Goal: Navigation & Orientation: Find specific page/section

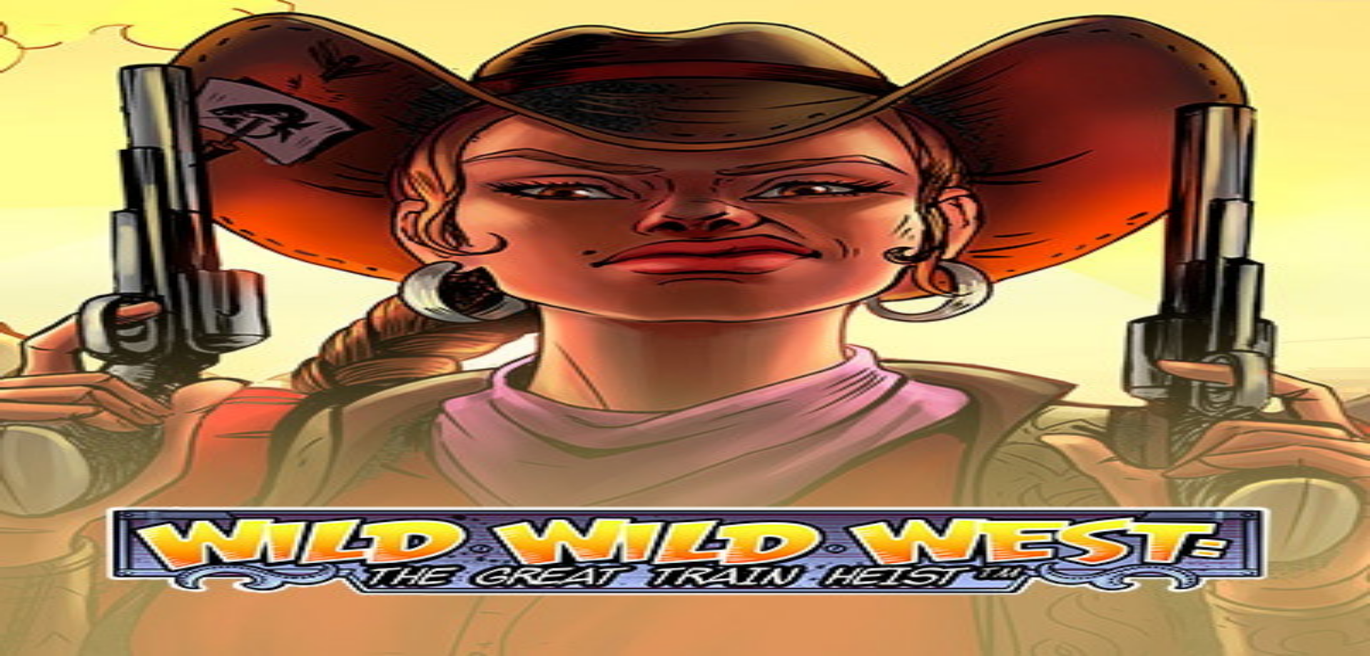
click at [103, 59] on button "Kirjaudu" at bounding box center [99, 51] width 46 height 15
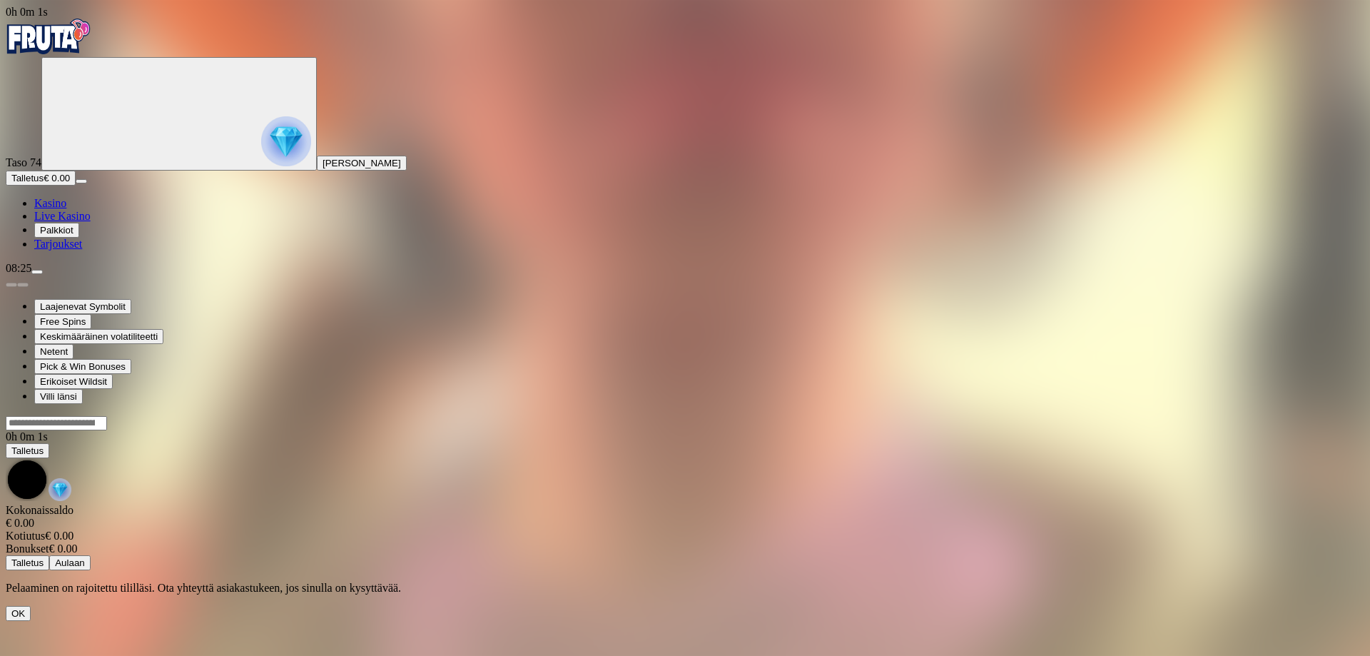
click at [31, 606] on button "OK" at bounding box center [18, 613] width 25 height 15
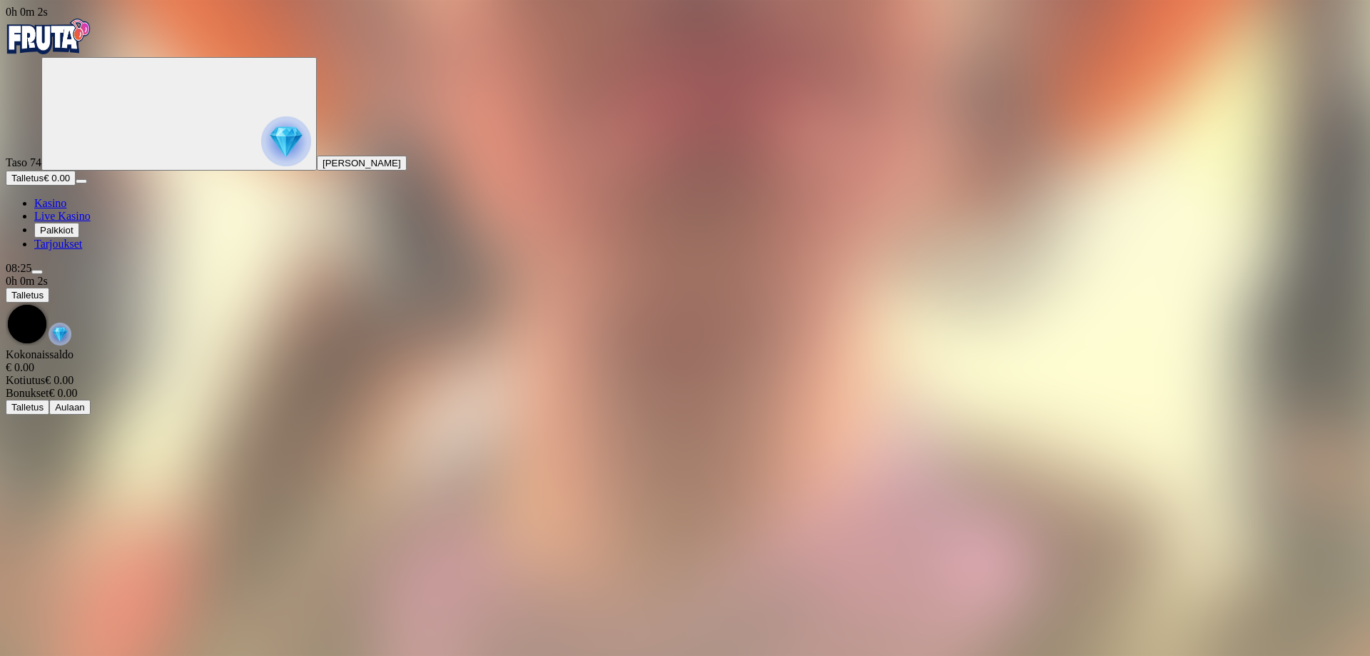
click at [91, 48] on img "Primary" at bounding box center [49, 37] width 86 height 36
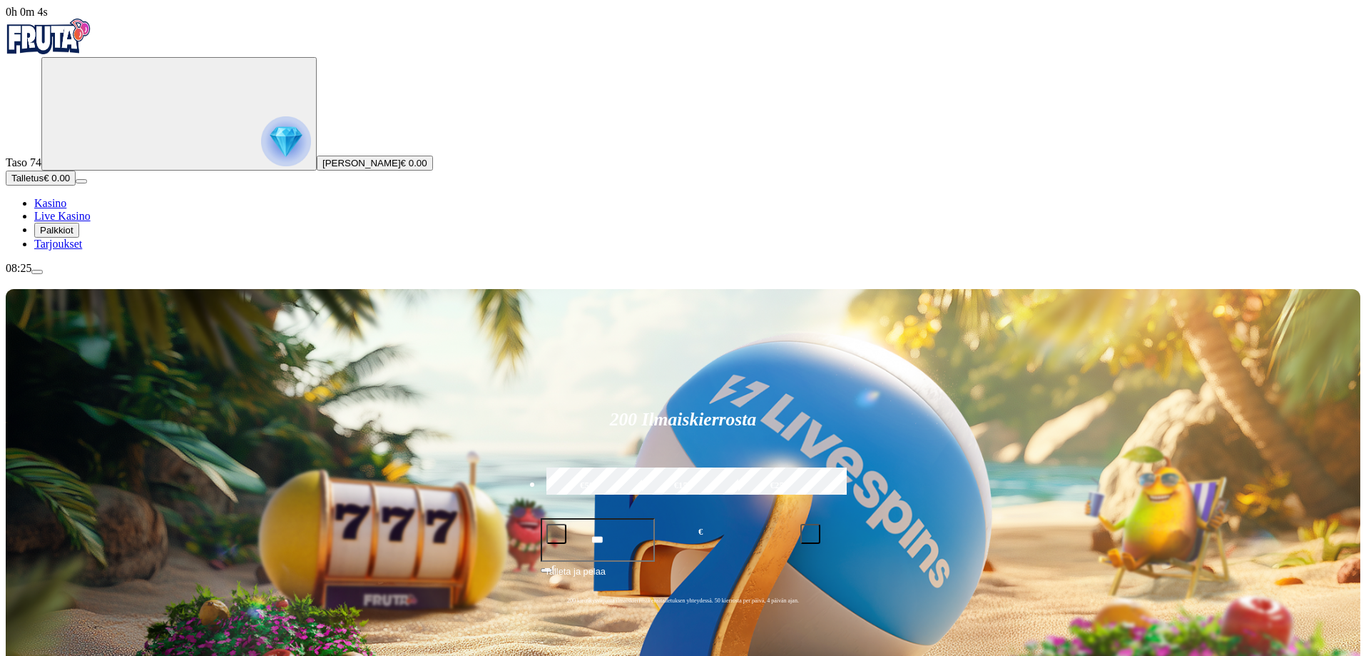
click at [37, 272] on span "menu icon" at bounding box center [37, 272] width 0 height 0
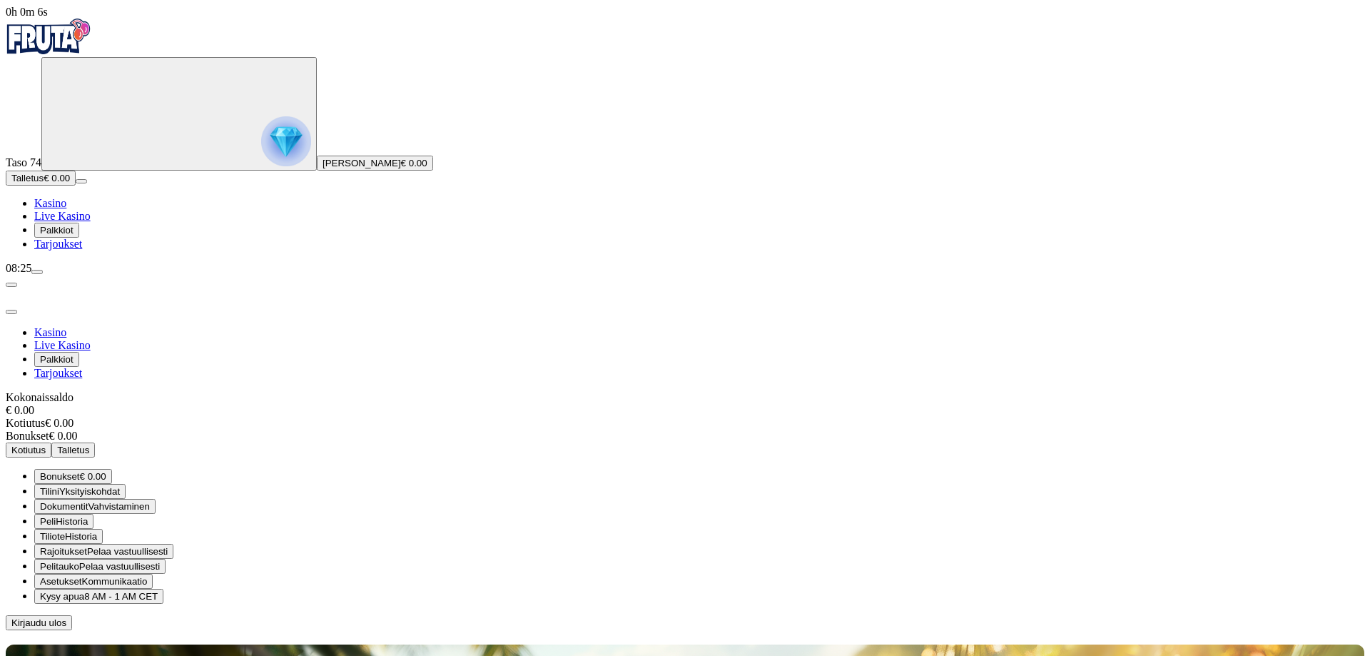
click at [84, 591] on span "Kysy apua" at bounding box center [62, 596] width 44 height 11
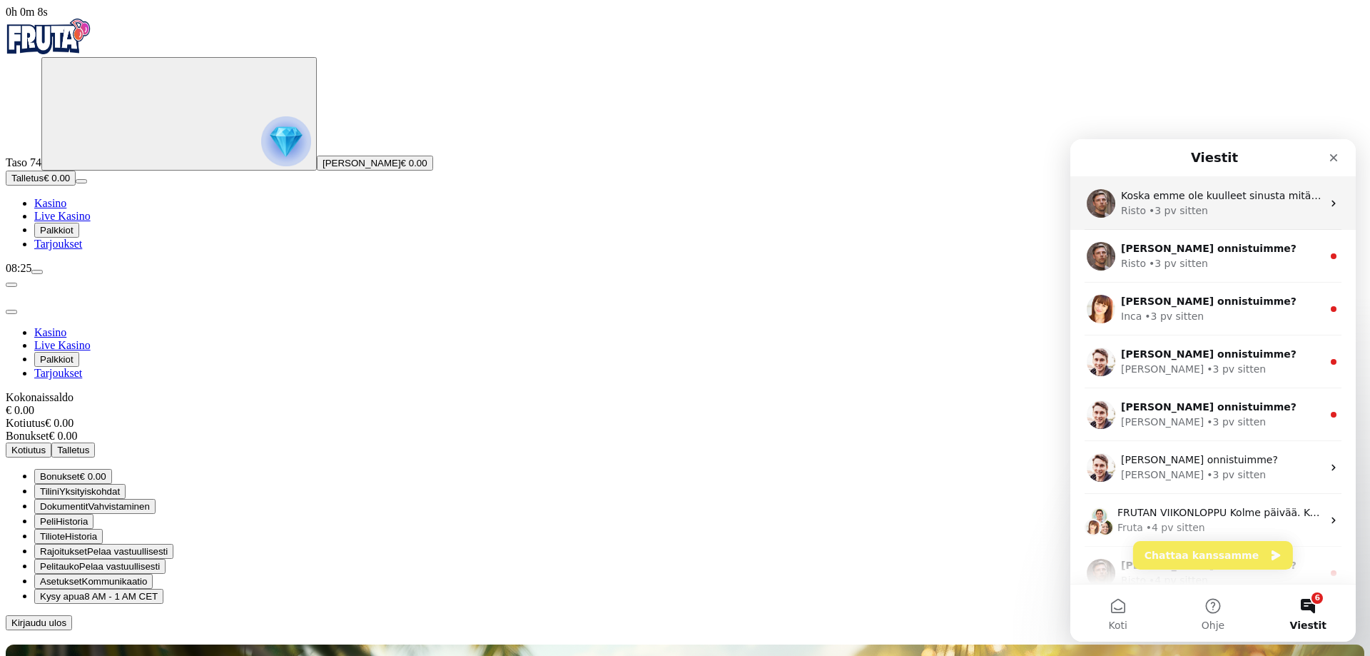
click at [1200, 216] on div "Risto • 3 pv sitten" at bounding box center [1221, 210] width 201 height 15
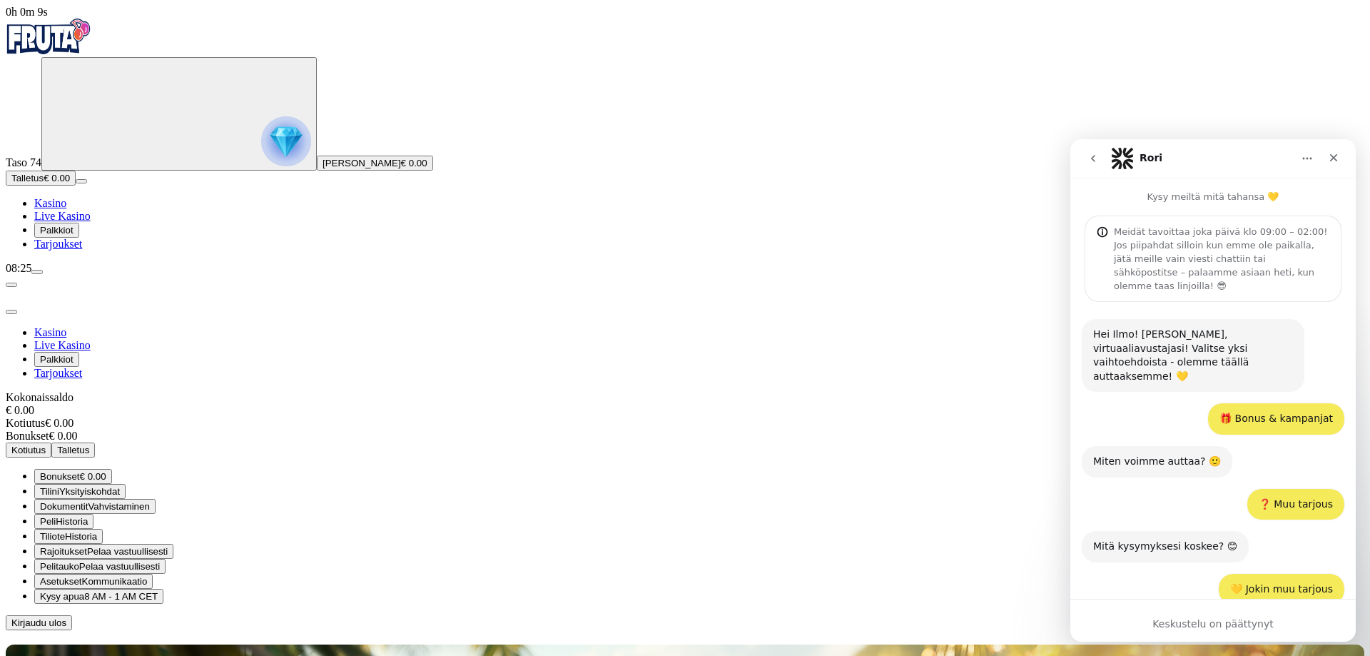
scroll to position [1261, 0]
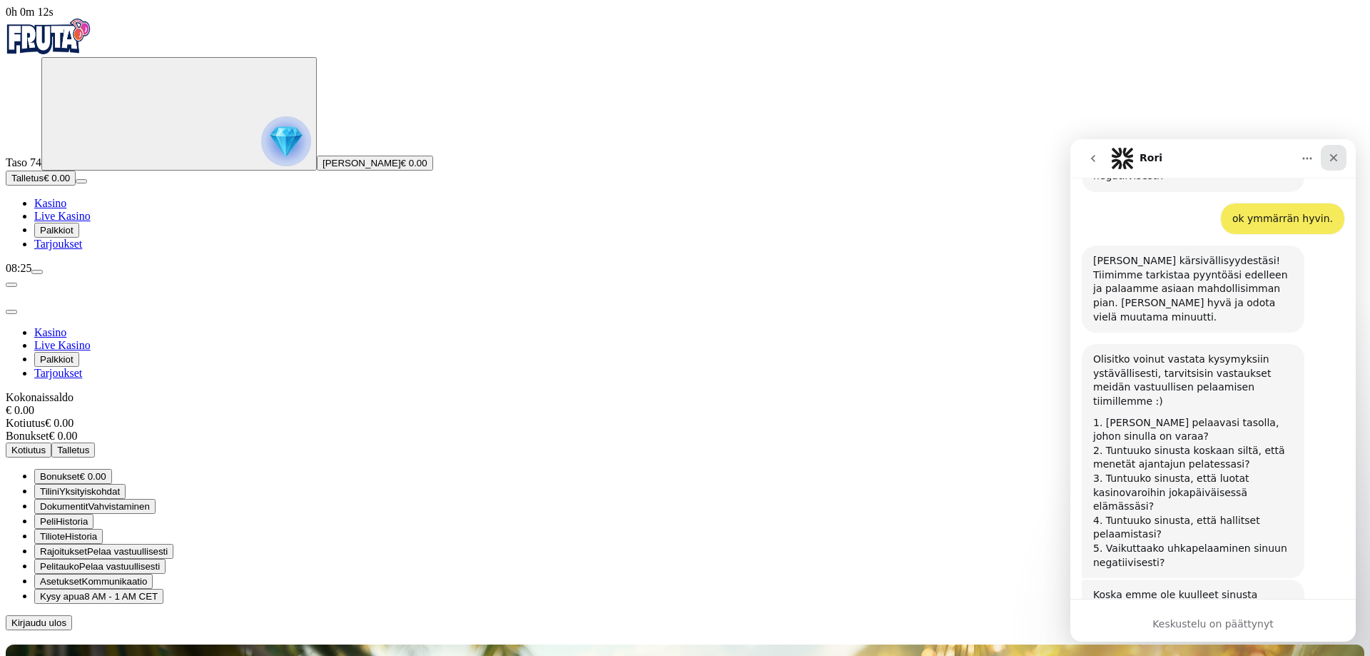
click at [1343, 160] on div "Sulje" at bounding box center [1333, 158] width 26 height 26
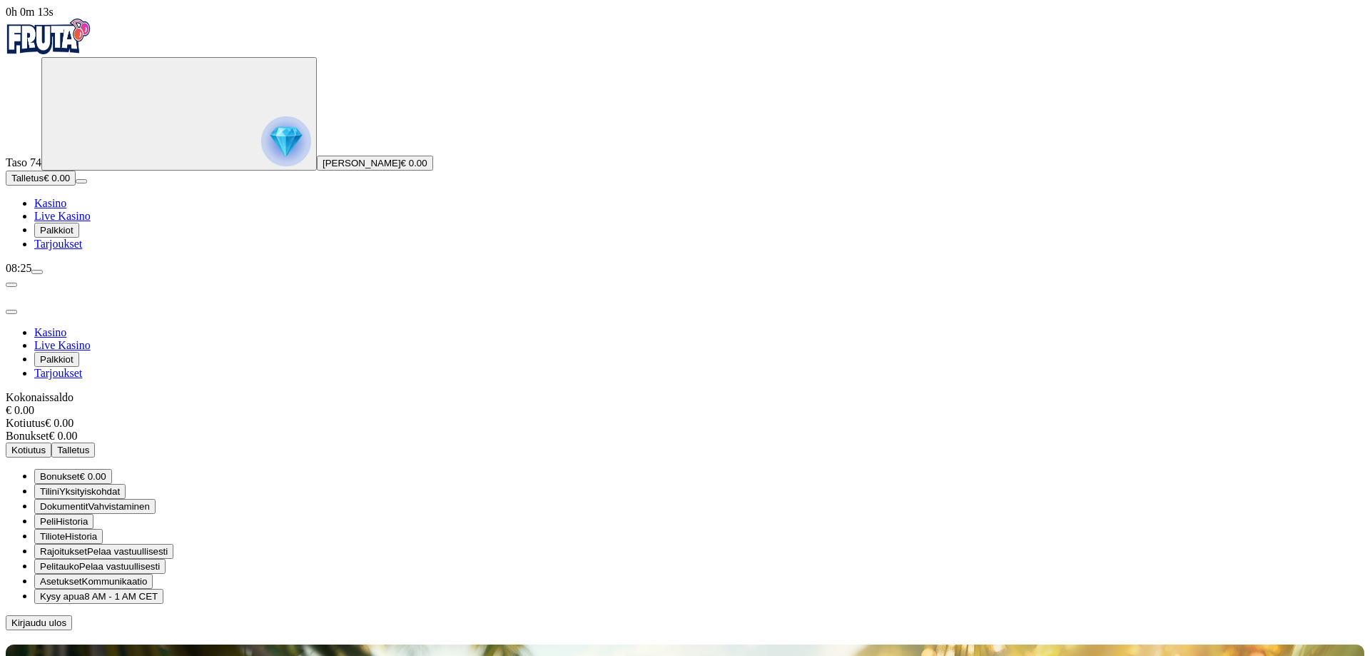
click at [106, 471] on span "€ 0.00" at bounding box center [93, 476] width 26 height 11
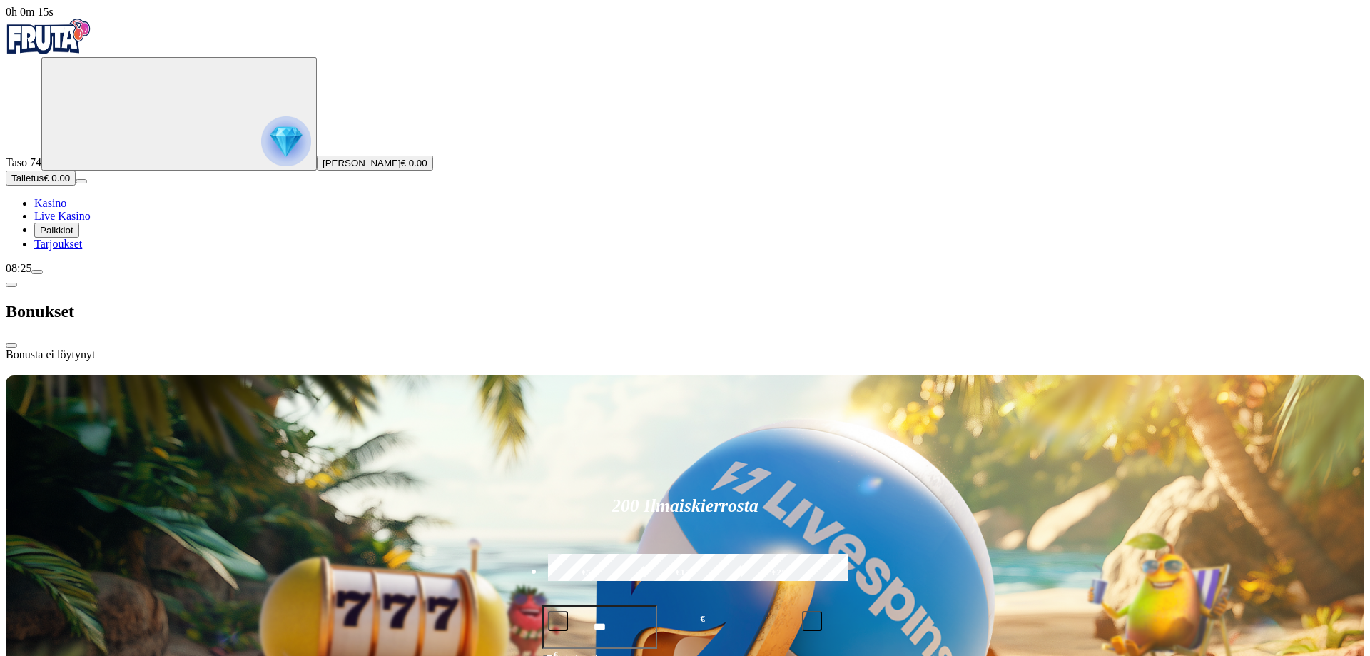
click at [11, 345] on span "close icon" at bounding box center [11, 345] width 0 height 0
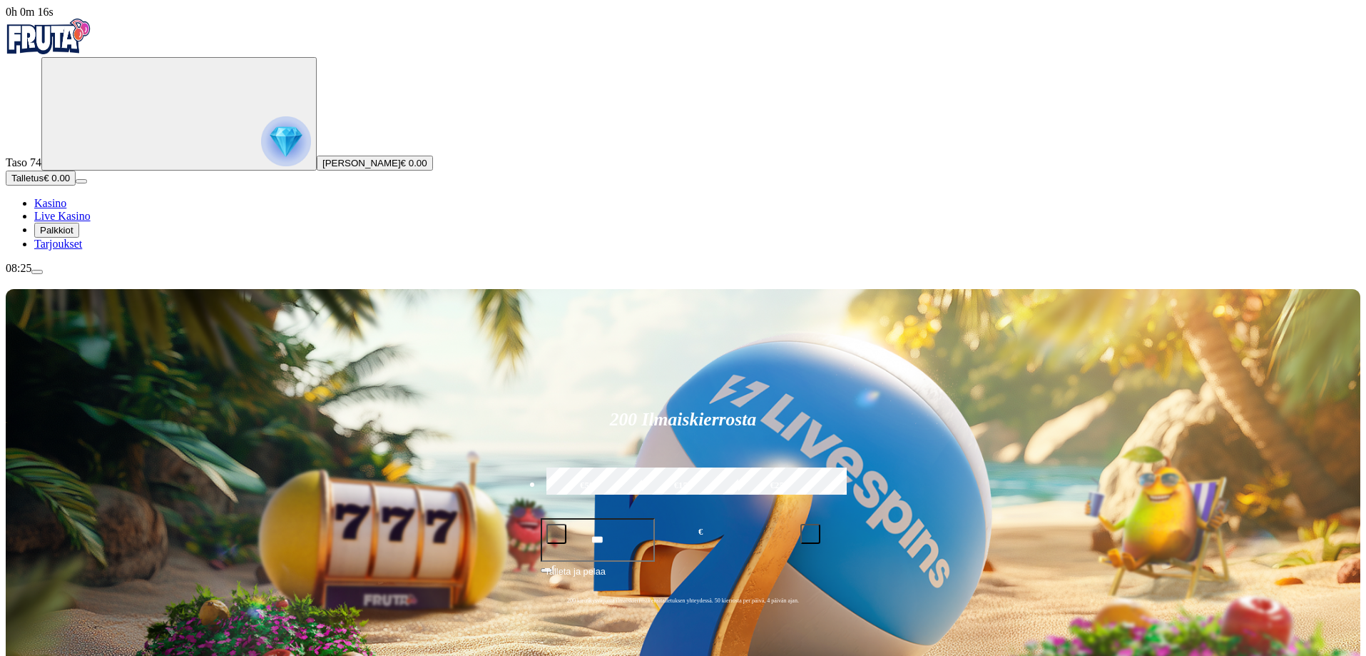
click at [73, 235] on span "Palkkiot" at bounding box center [57, 230] width 34 height 11
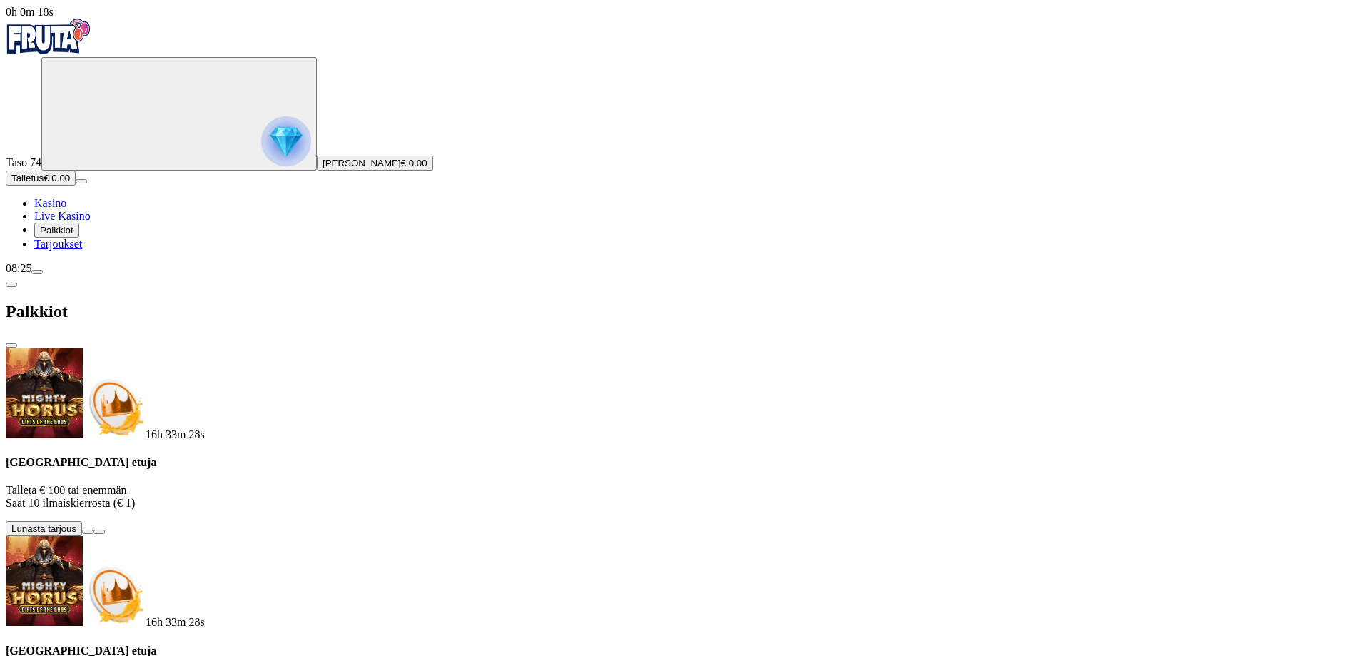
click at [11, 345] on span "close icon" at bounding box center [11, 345] width 0 height 0
